Goal: Information Seeking & Learning: Check status

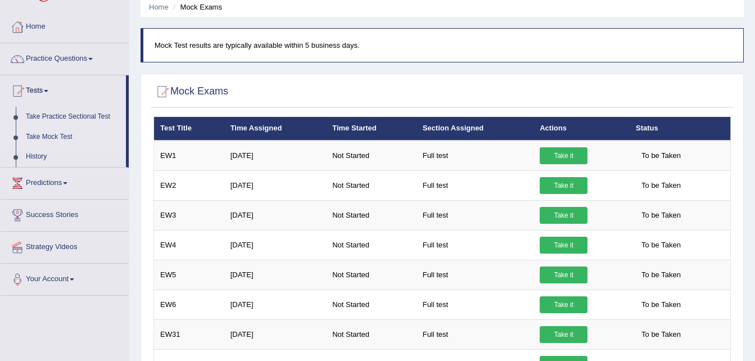
scroll to position [44, 0]
click at [65, 61] on link "Practice Questions" at bounding box center [65, 57] width 128 height 28
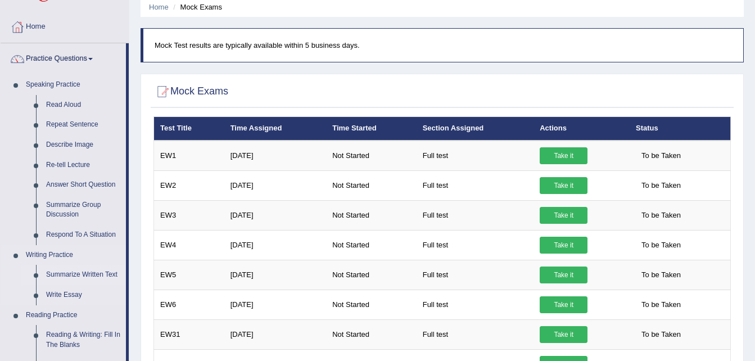
click at [85, 275] on link "Summarize Written Text" at bounding box center [83, 275] width 85 height 20
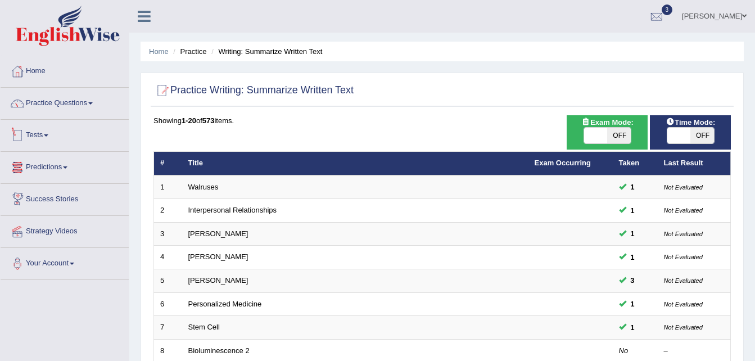
click at [54, 139] on link "Tests" at bounding box center [65, 134] width 128 height 28
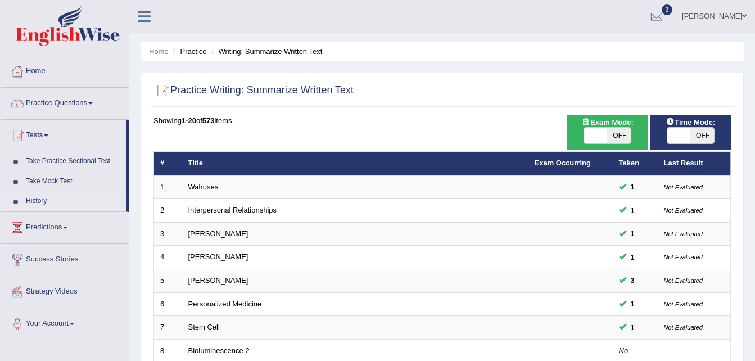
click at [37, 201] on link "History" at bounding box center [73, 201] width 105 height 20
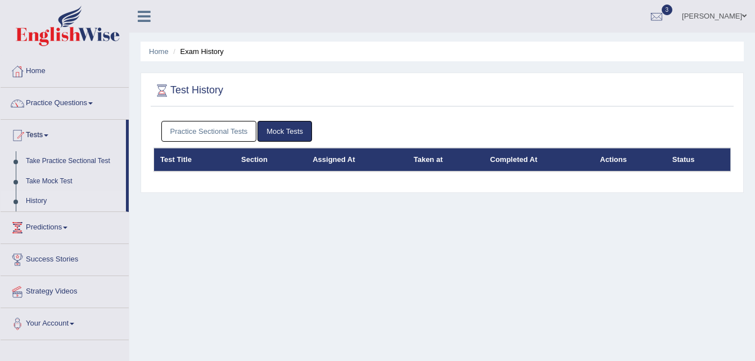
click at [201, 141] on link "Practice Sectional Tests" at bounding box center [209, 131] width 96 height 21
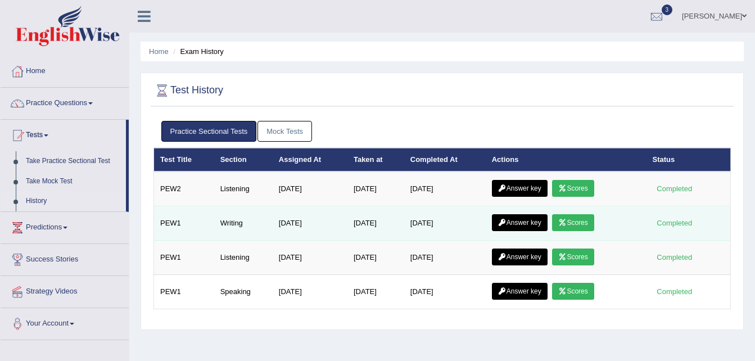
click at [576, 220] on link "Scores" at bounding box center [573, 222] width 42 height 17
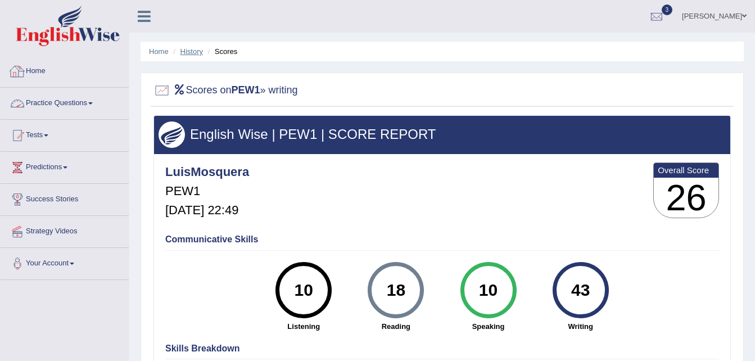
click at [195, 48] on link "History" at bounding box center [191, 51] width 22 height 8
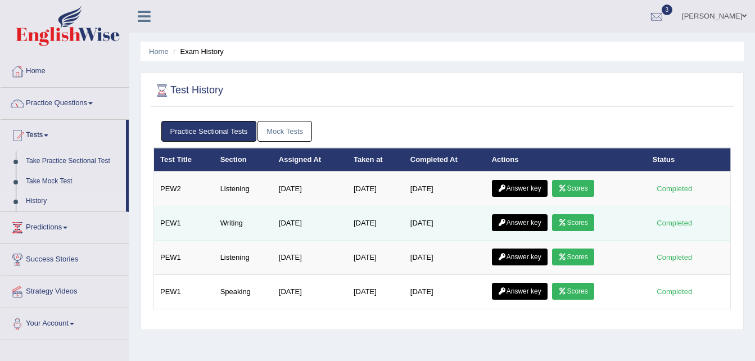
click at [528, 219] on link "Answer key" at bounding box center [520, 222] width 56 height 17
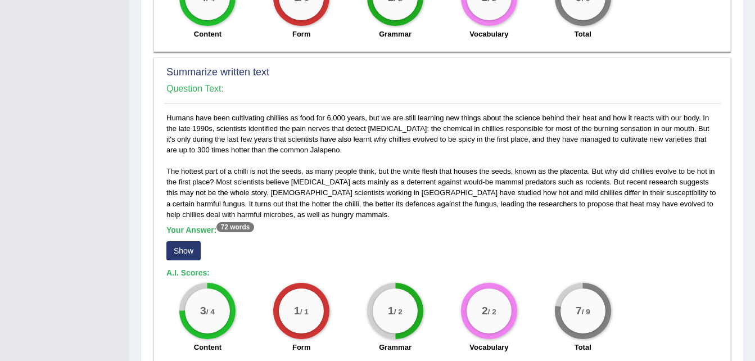
scroll to position [432, 0]
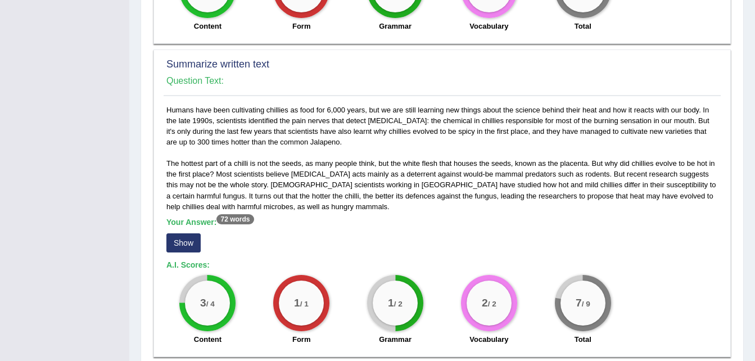
click at [180, 239] on button "Show" at bounding box center [183, 242] width 34 height 19
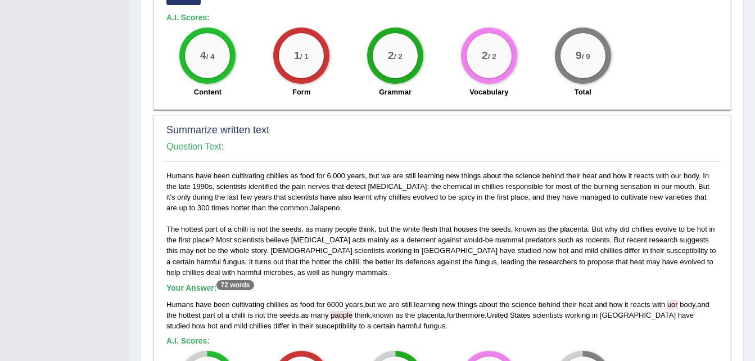
scroll to position [376, 0]
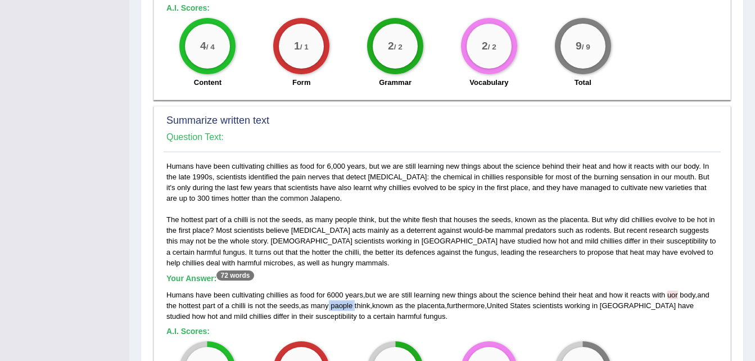
drag, startPoint x: 331, startPoint y: 306, endPoint x: 356, endPoint y: 304, distance: 25.3
click at [356, 304] on div "Humans have been cultivating chillies as food for 6000 years , but we are still…" at bounding box center [441, 305] width 551 height 32
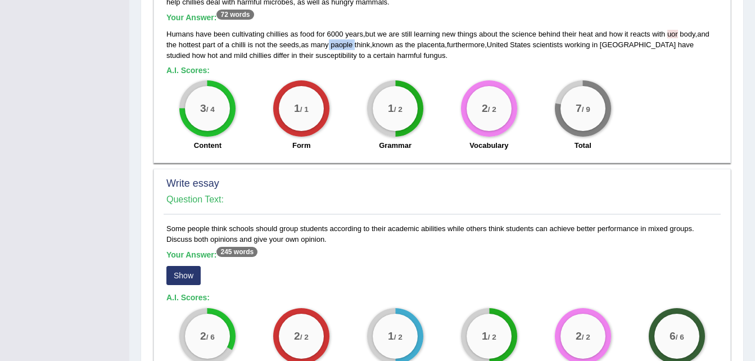
scroll to position [790, 0]
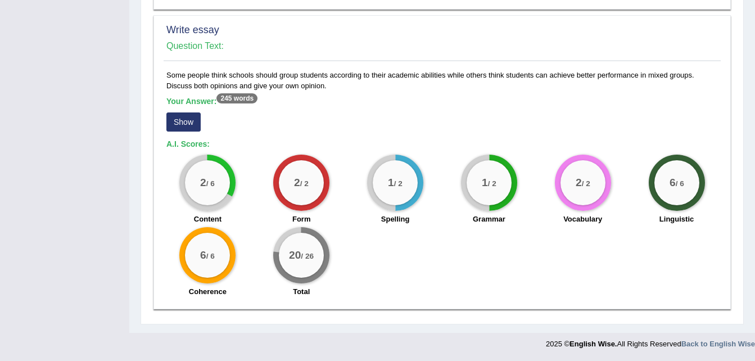
click at [171, 122] on button "Show" at bounding box center [183, 121] width 34 height 19
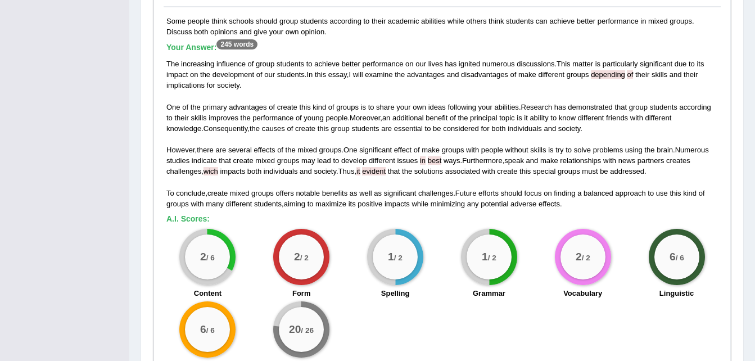
scroll to position [842, 0]
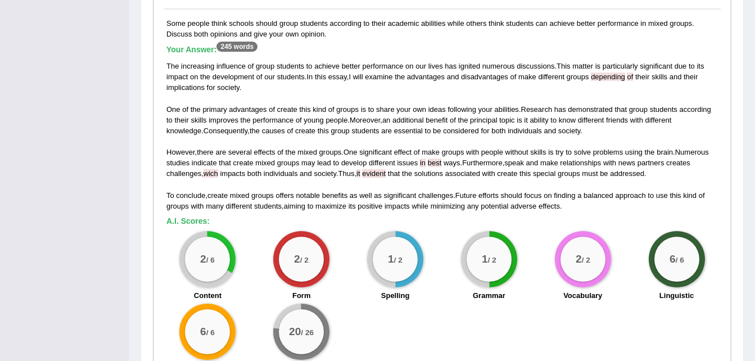
click at [213, 178] on div "The increasing influence of group students to achieve better performance on our…" at bounding box center [441, 136] width 551 height 151
click at [213, 174] on span "wich" at bounding box center [210, 173] width 15 height 8
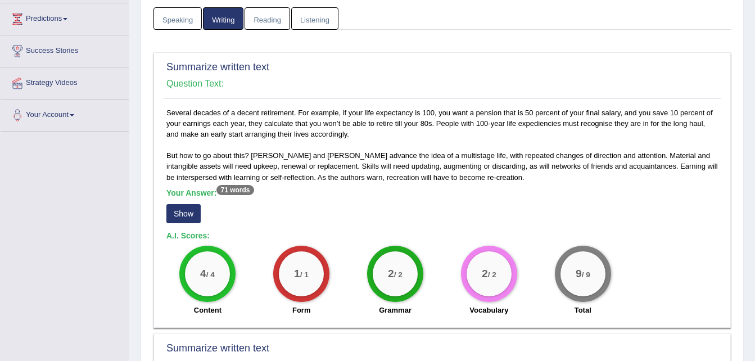
scroll to position [46, 0]
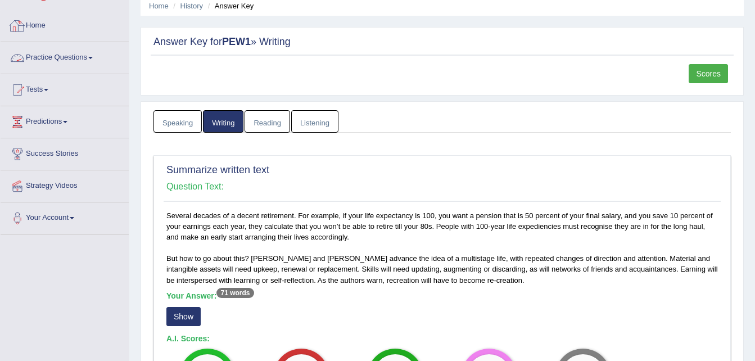
click at [58, 65] on link "Practice Questions" at bounding box center [65, 56] width 128 height 28
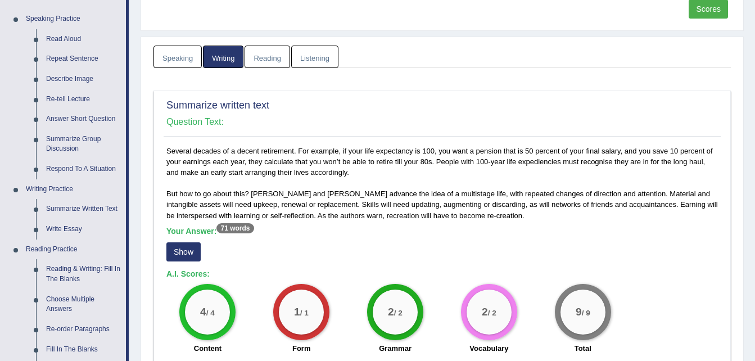
scroll to position [0, 0]
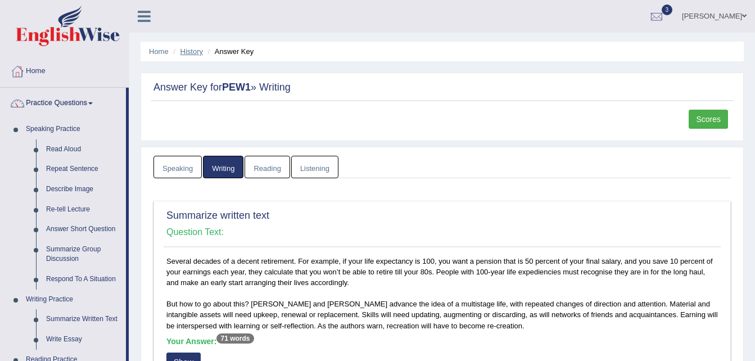
click at [194, 49] on link "History" at bounding box center [191, 51] width 22 height 8
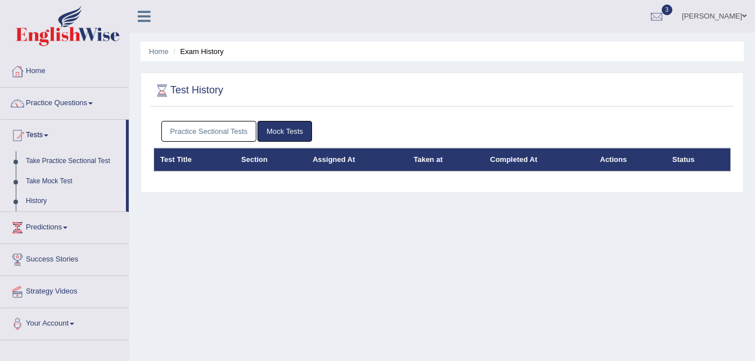
click at [216, 129] on link "Practice Sectional Tests" at bounding box center [209, 131] width 96 height 21
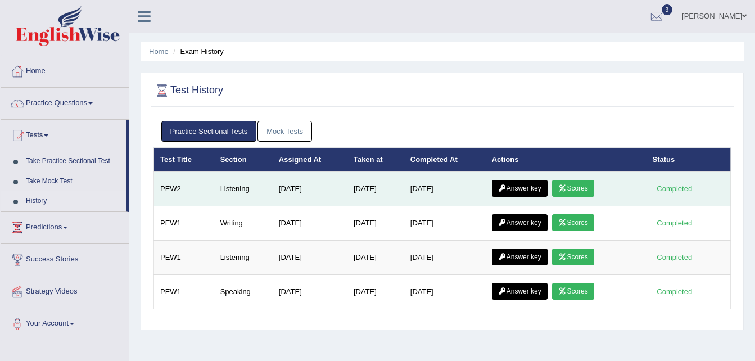
click at [520, 187] on link "Answer key" at bounding box center [520, 188] width 56 height 17
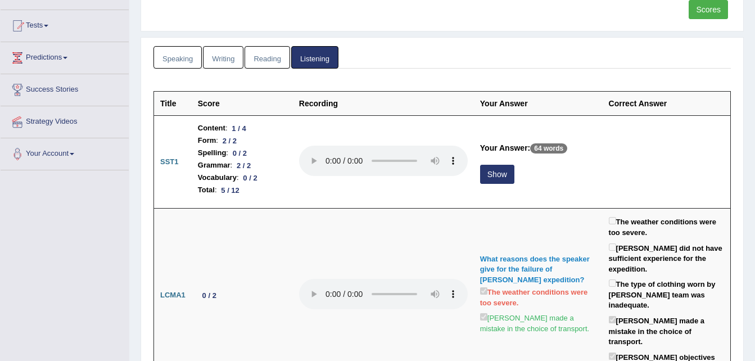
scroll to position [115, 0]
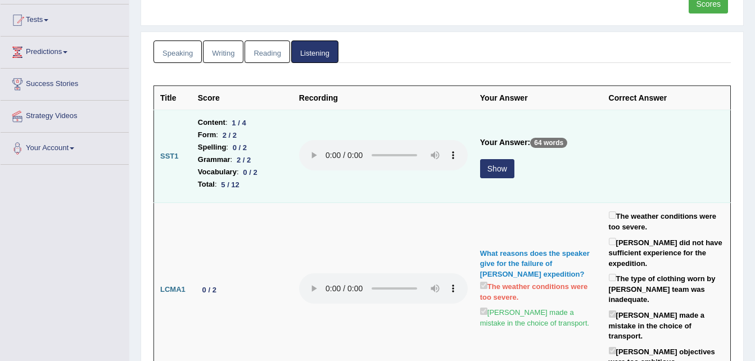
click at [509, 166] on button "Show" at bounding box center [497, 168] width 34 height 19
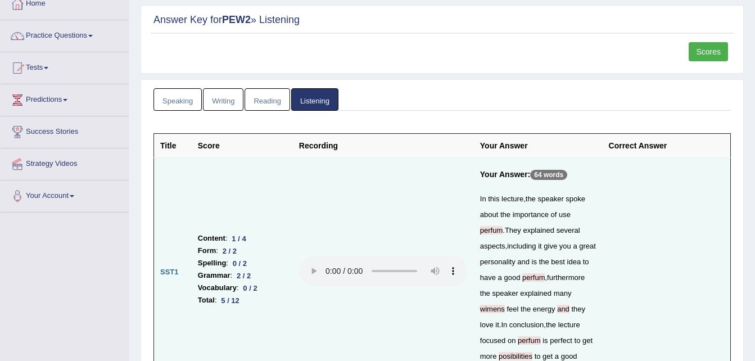
scroll to position [0, 0]
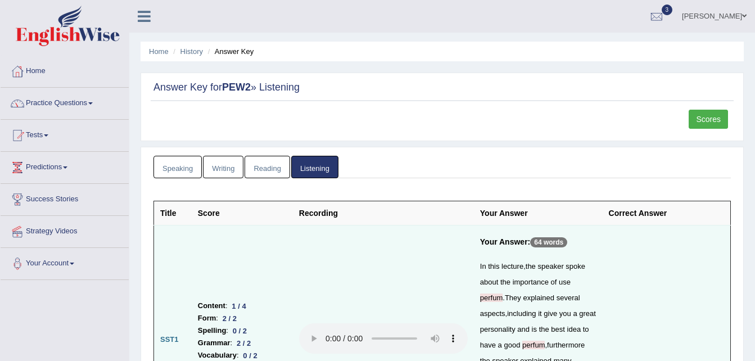
click at [71, 100] on link "Practice Questions" at bounding box center [65, 102] width 128 height 28
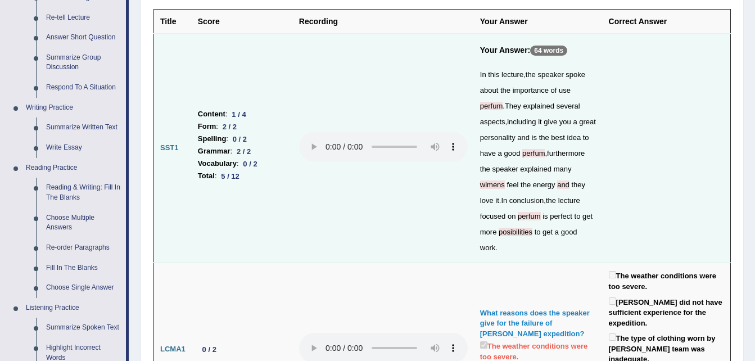
scroll to position [216, 0]
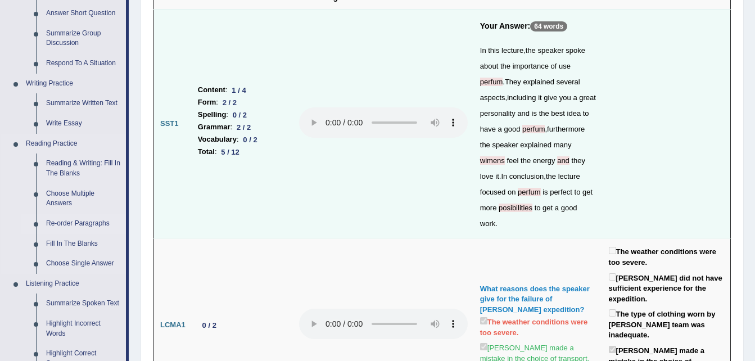
click at [75, 224] on link "Re-order Paragraphs" at bounding box center [83, 224] width 85 height 20
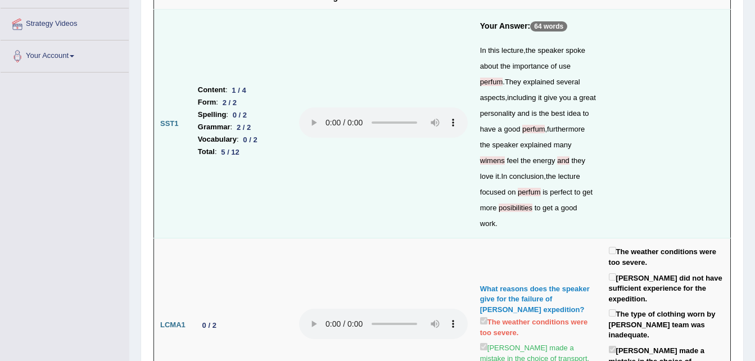
scroll to position [265, 0]
